Goal: Information Seeking & Learning: Learn about a topic

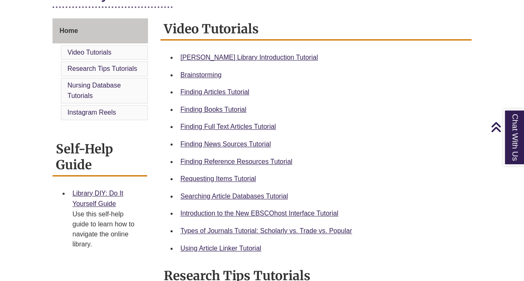
scroll to position [217, 0]
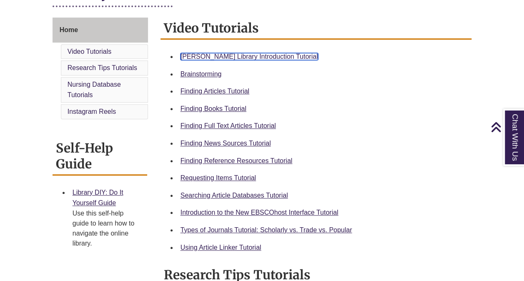
click at [221, 56] on link "[PERSON_NAME] Library Introduction Tutorial" at bounding box center [250, 56] width 138 height 7
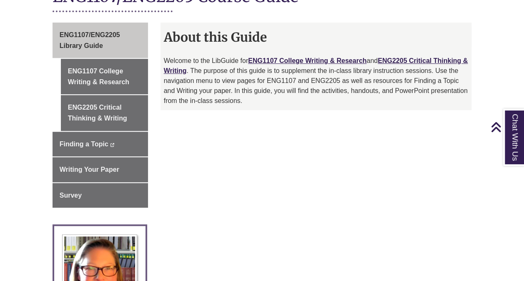
scroll to position [200, 0]
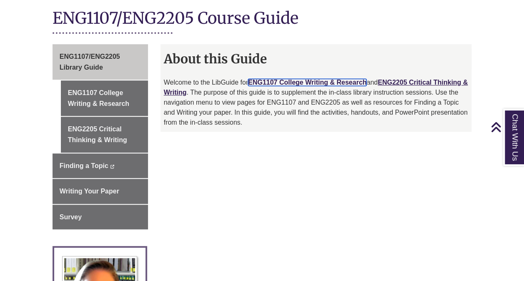
click at [335, 79] on link "ENG1107 College Writing & Research" at bounding box center [307, 82] width 118 height 7
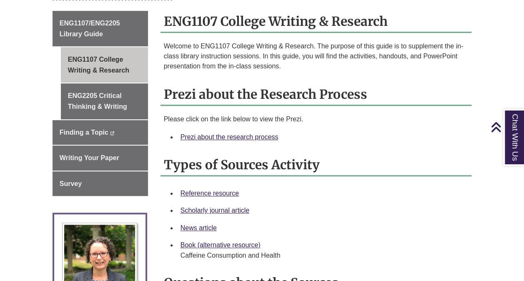
scroll to position [283, 0]
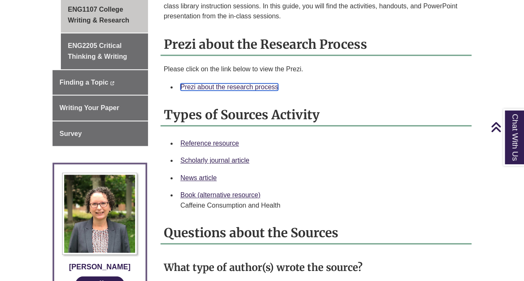
click at [260, 83] on link "Prezi about the research process" at bounding box center [230, 86] width 98 height 7
